Goal: Transaction & Acquisition: Purchase product/service

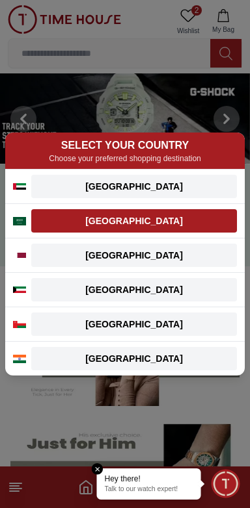
click at [169, 231] on button "[GEOGRAPHIC_DATA]" at bounding box center [133, 220] width 205 height 23
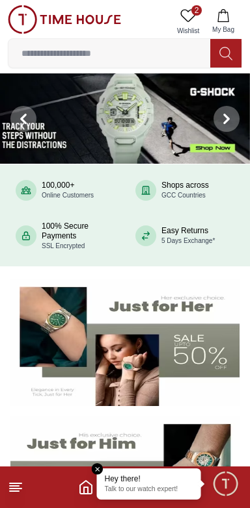
click at [16, 491] on line at bounding box center [14, 491] width 9 height 0
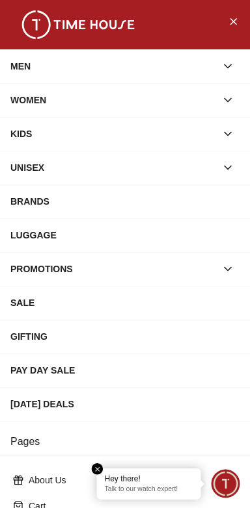
click at [218, 106] on button "button" at bounding box center [227, 99] width 23 height 23
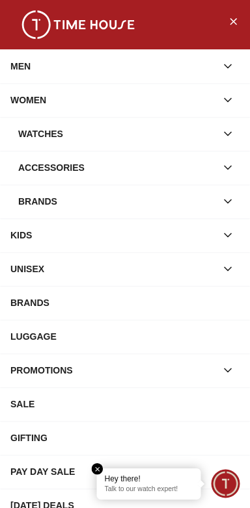
click at [211, 140] on div "Watches" at bounding box center [117, 133] width 198 height 23
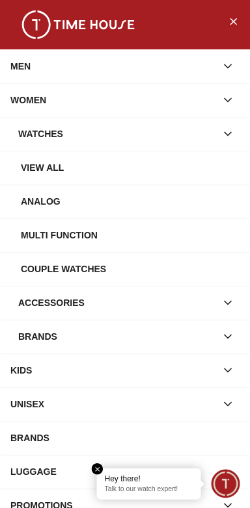
click at [199, 170] on div "View all" at bounding box center [130, 167] width 218 height 23
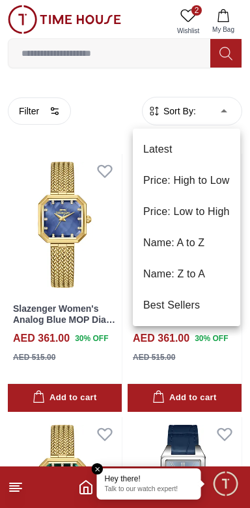
click at [229, 114] on div at bounding box center [125, 254] width 250 height 508
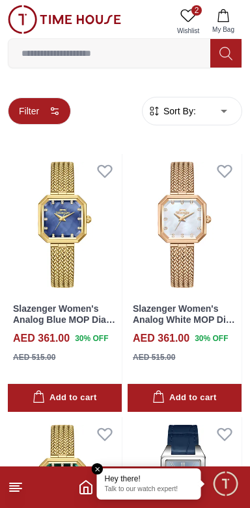
click at [48, 114] on button "Filter" at bounding box center [39, 110] width 63 height 27
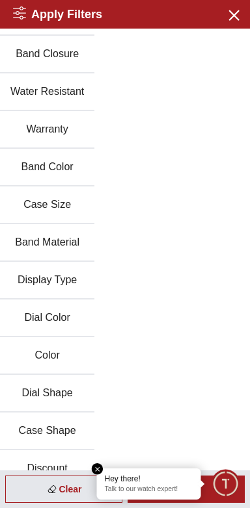
scroll to position [160, 0]
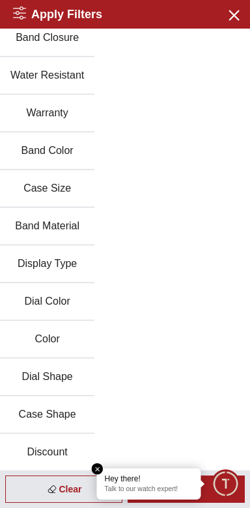
click at [48, 450] on button "Discount" at bounding box center [47, 453] width 94 height 38
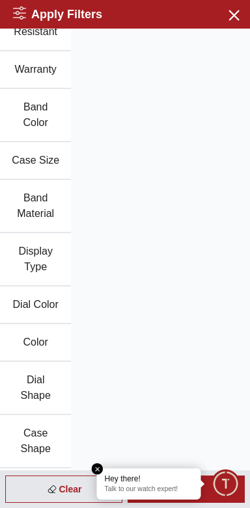
scroll to position [285, 0]
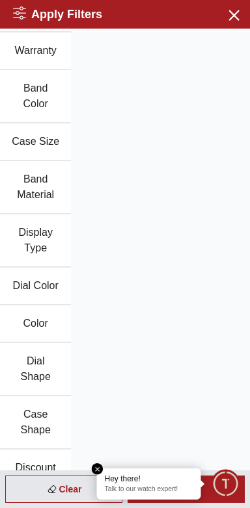
click at [48, 454] on button "Discount" at bounding box center [35, 469] width 71 height 38
click at [101, 476] on div "Hey there! Talk to our watch expert!" at bounding box center [149, 484] width 104 height 31
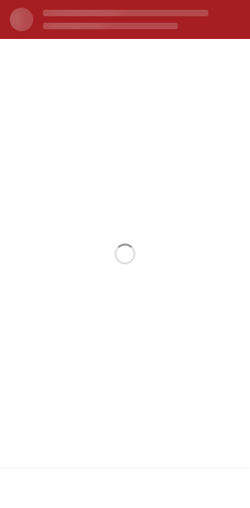
scroll to position [0, 0]
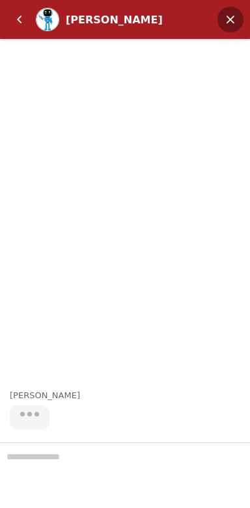
click at [229, 29] on em "Minimize" at bounding box center [230, 19] width 26 height 26
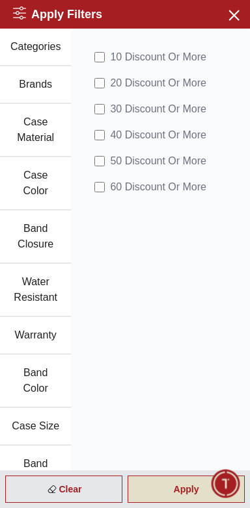
click at [172, 498] on div "Apply" at bounding box center [185, 489] width 117 height 27
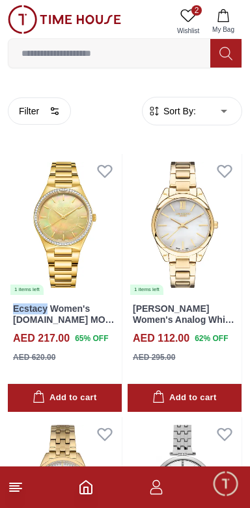
click at [195, 19] on icon at bounding box center [188, 16] width 16 height 16
